Goal: Task Accomplishment & Management: Manage account settings

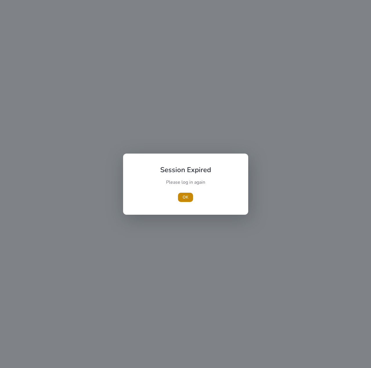
click at [173, 197] on div "OK" at bounding box center [185, 197] width 65 height 9
click at [184, 196] on span "OK" at bounding box center [185, 197] width 6 height 6
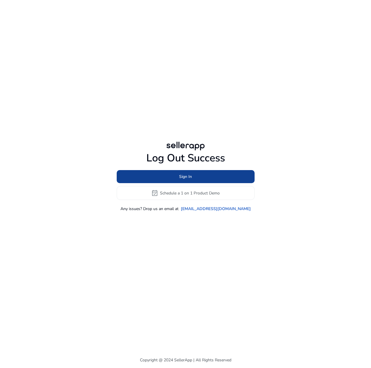
click at [208, 179] on span at bounding box center [186, 177] width 138 height 14
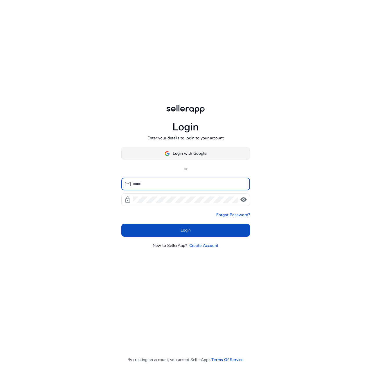
click at [219, 153] on span at bounding box center [185, 154] width 128 height 14
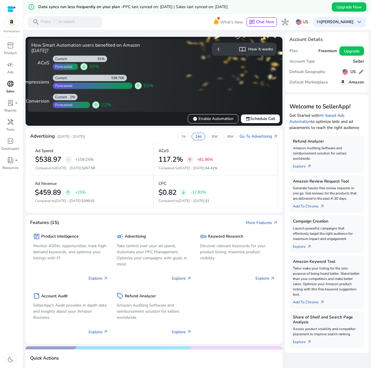
click at [13, 86] on span "donut_small" at bounding box center [10, 83] width 7 height 7
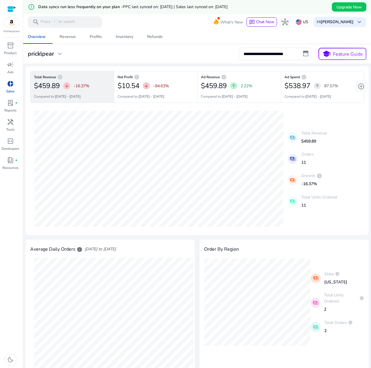
click at [139, 57] on div "**********" at bounding box center [197, 54] width 343 height 13
